Goal: Find specific page/section: Find specific page/section

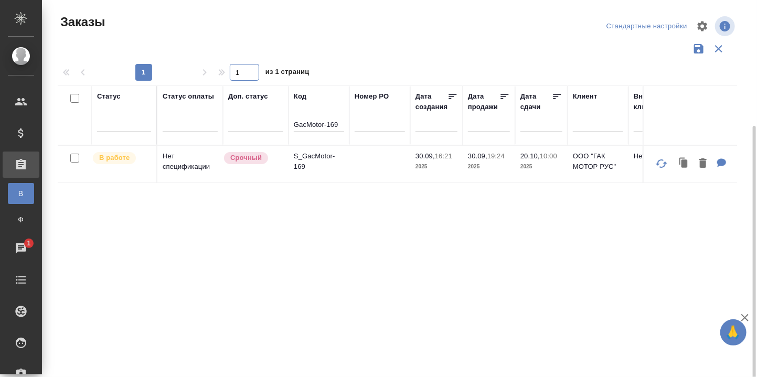
scroll to position [70, 0]
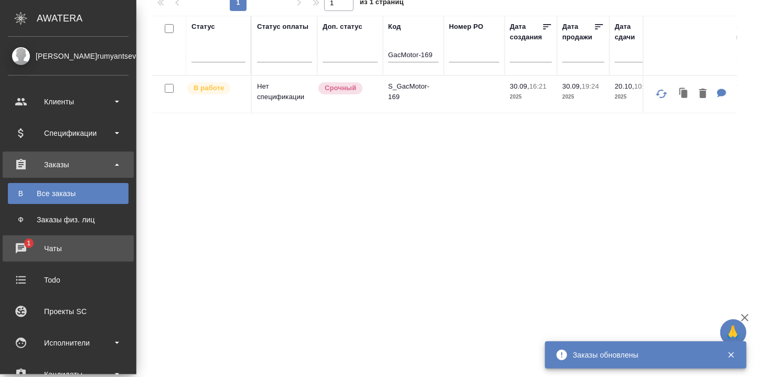
click at [19, 244] on div "Чаты" at bounding box center [68, 249] width 121 height 16
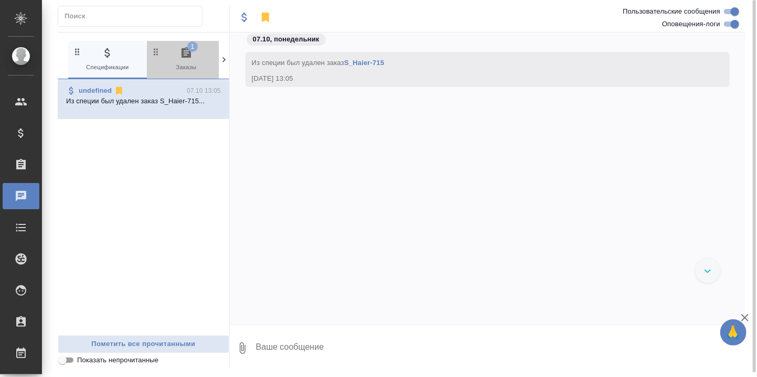
click at [187, 55] on icon "button" at bounding box center [186, 53] width 13 height 13
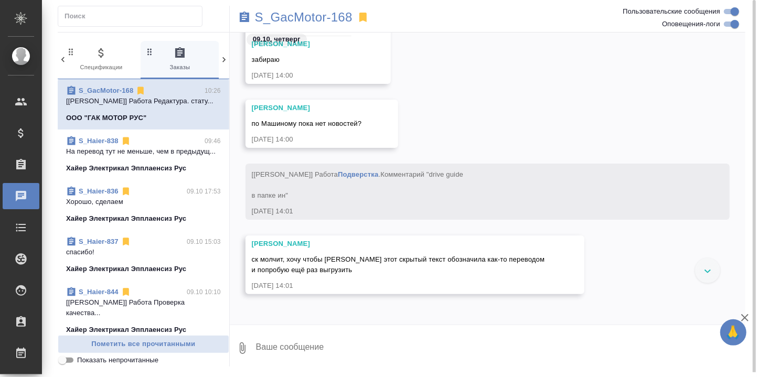
scroll to position [18945, 0]
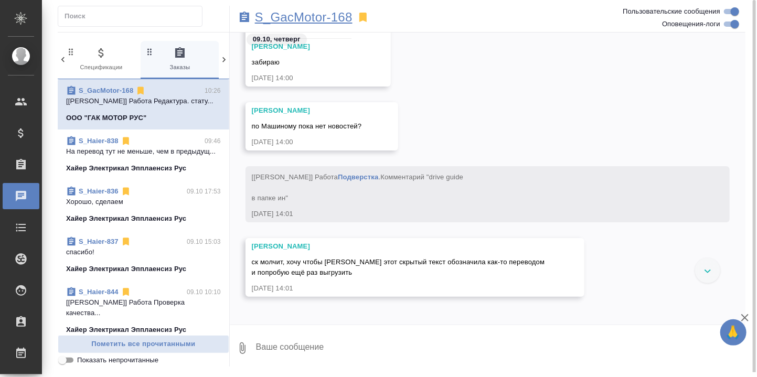
click at [313, 15] on p "S_GacMotor-168" at bounding box center [304, 17] width 98 height 10
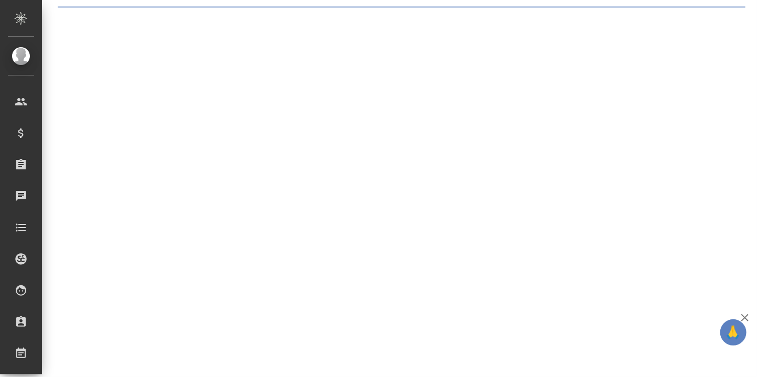
select select "RU"
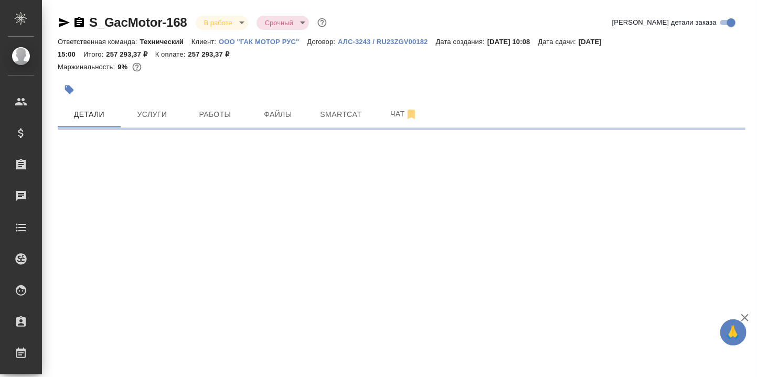
select select "RU"
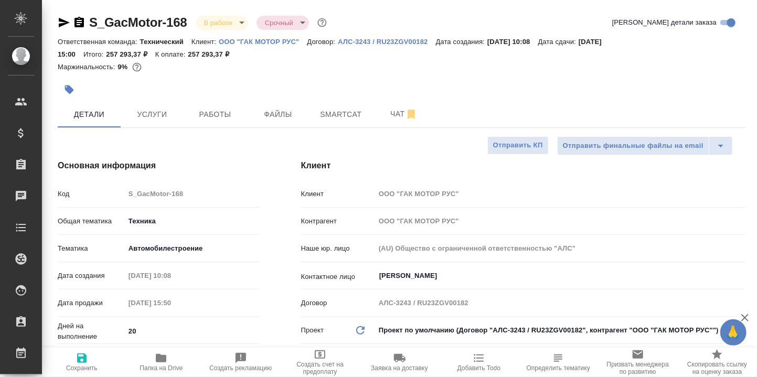
type textarea "x"
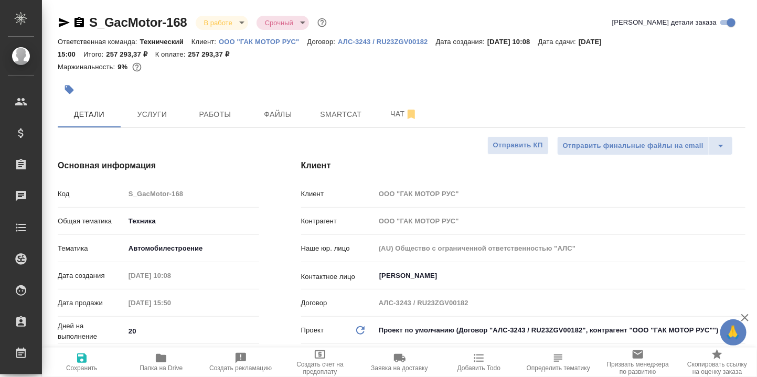
type textarea "x"
click at [348, 111] on span "Smartcat" at bounding box center [341, 114] width 50 height 13
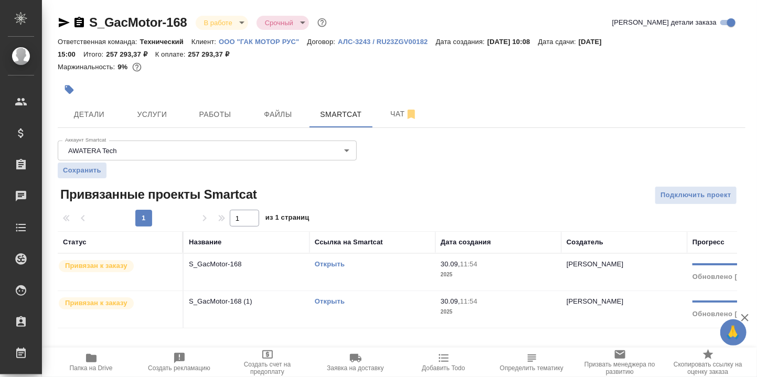
click at [332, 260] on link "Открыть" at bounding box center [330, 264] width 30 height 8
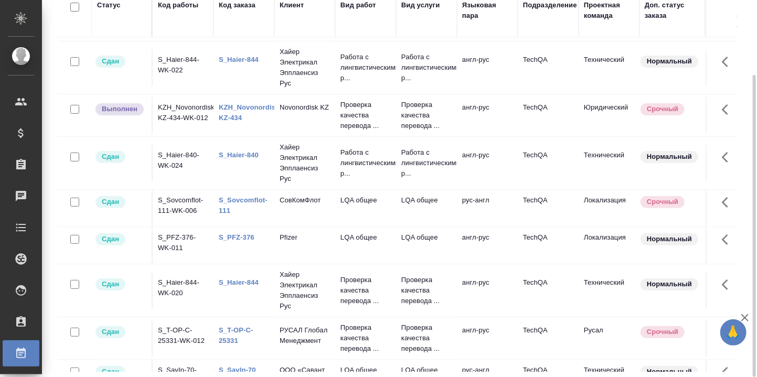
scroll to position [70, 0]
